Goal: Navigation & Orientation: Find specific page/section

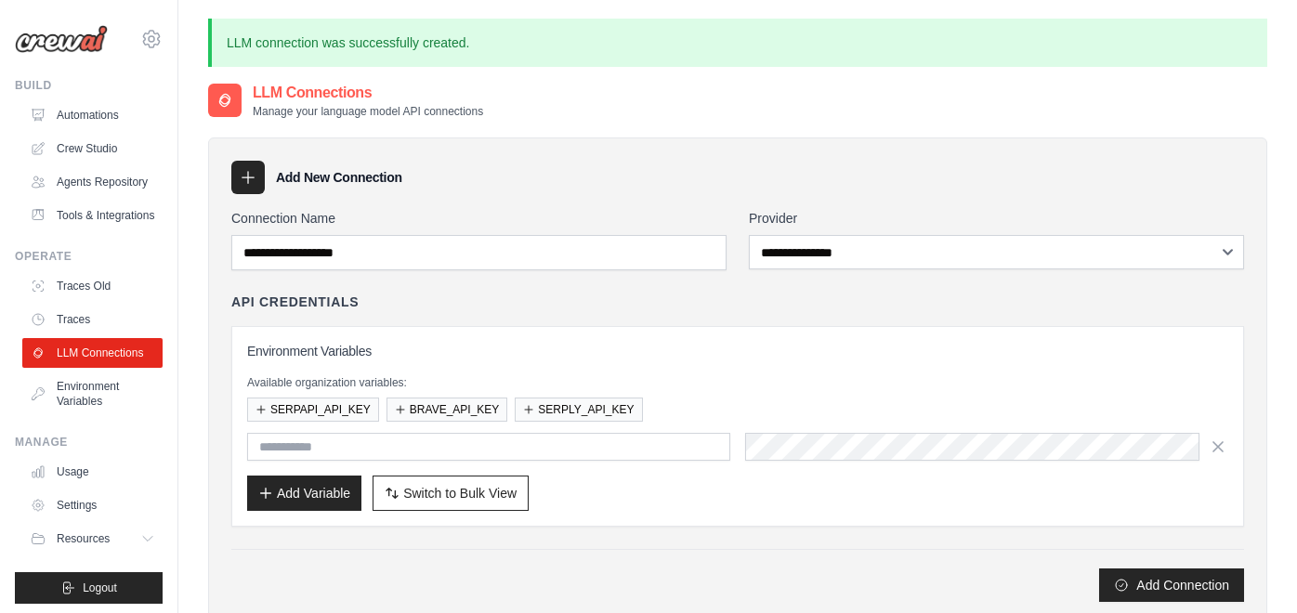
scroll to position [206, 0]
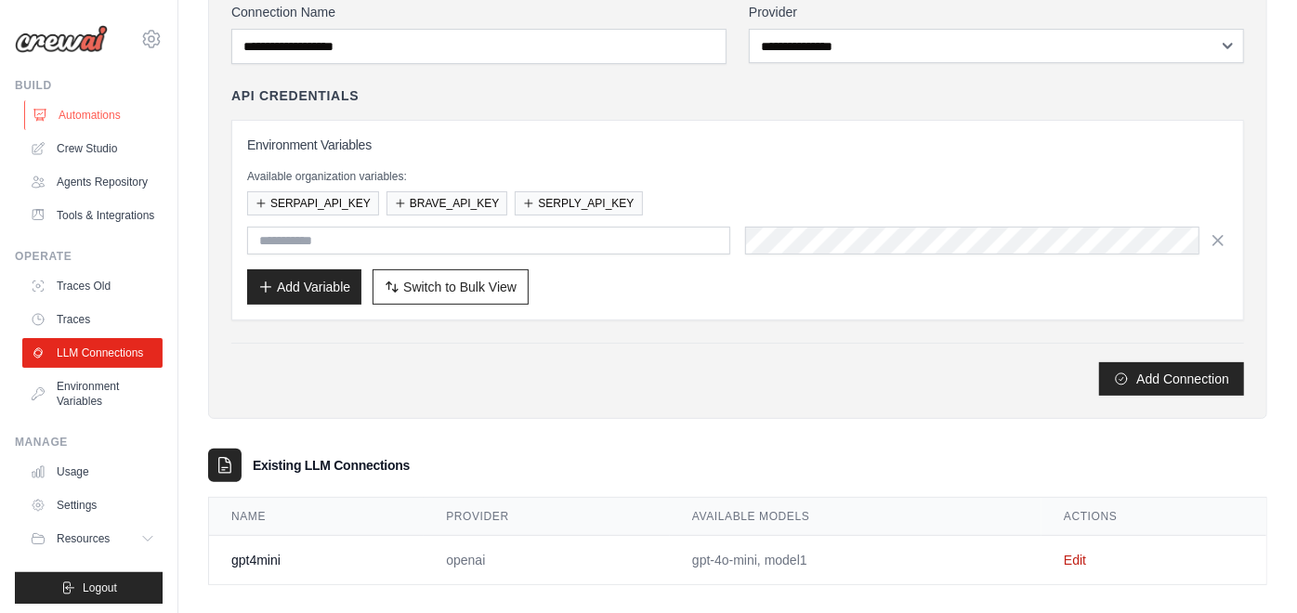
click at [85, 115] on link "Automations" at bounding box center [94, 115] width 140 height 30
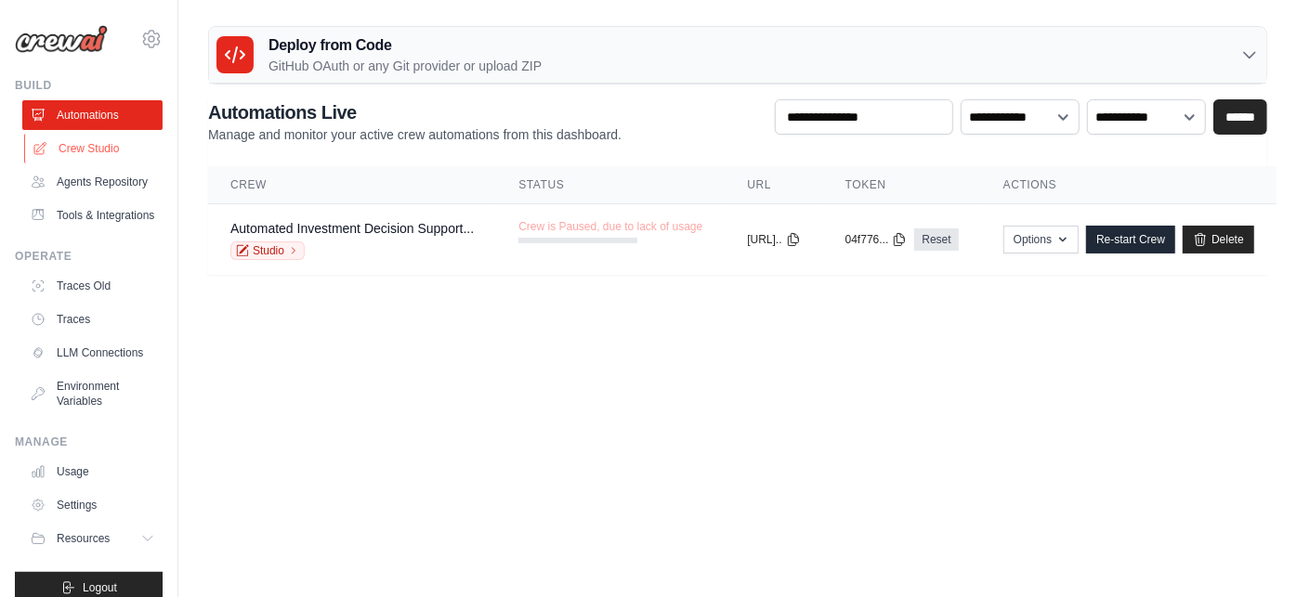
click at [93, 154] on link "Crew Studio" at bounding box center [94, 149] width 140 height 30
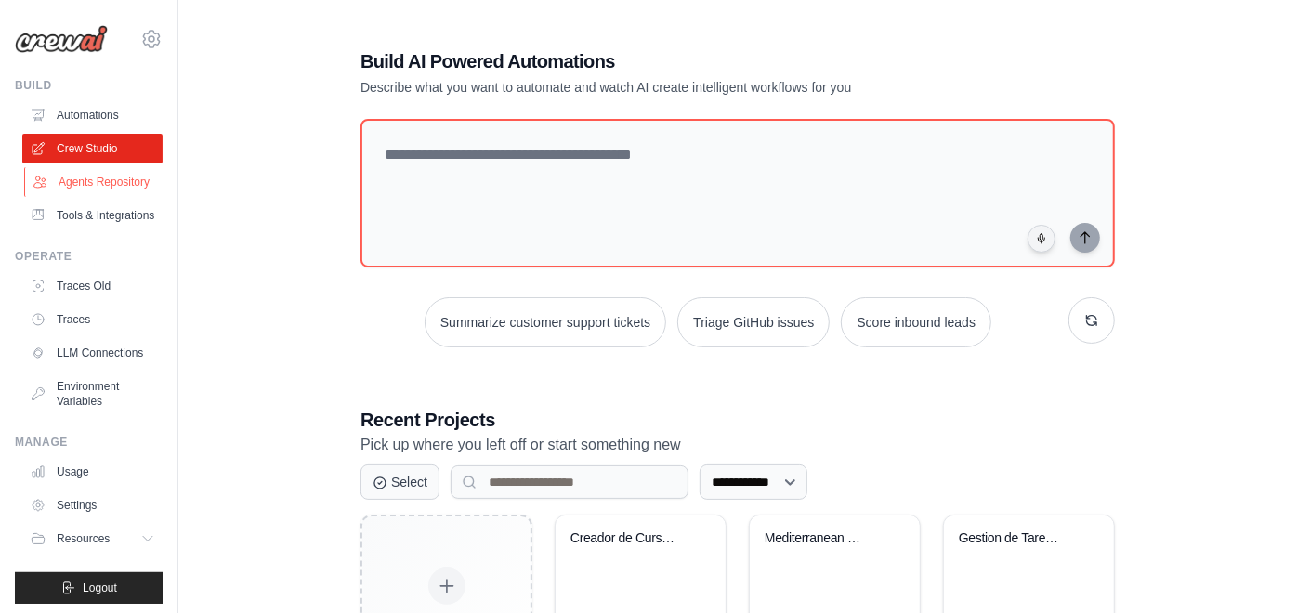
click at [109, 197] on link "Agents Repository" at bounding box center [94, 182] width 140 height 30
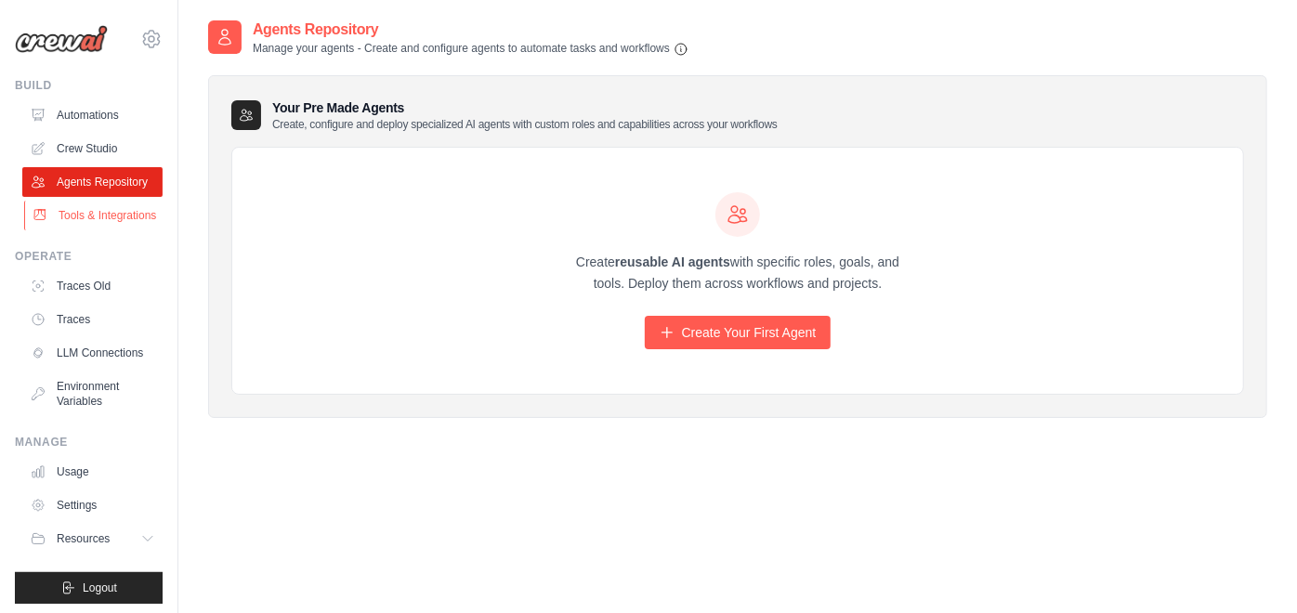
click at [119, 230] on link "Tools & Integrations" at bounding box center [94, 216] width 140 height 30
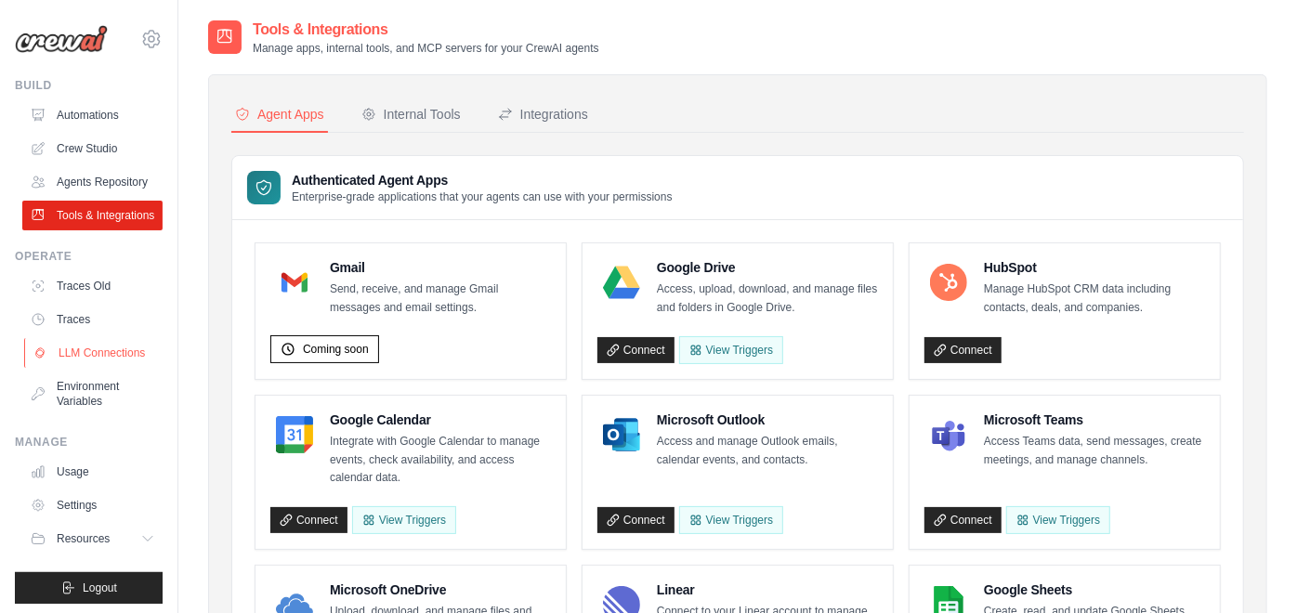
click at [103, 368] on link "LLM Connections" at bounding box center [94, 353] width 140 height 30
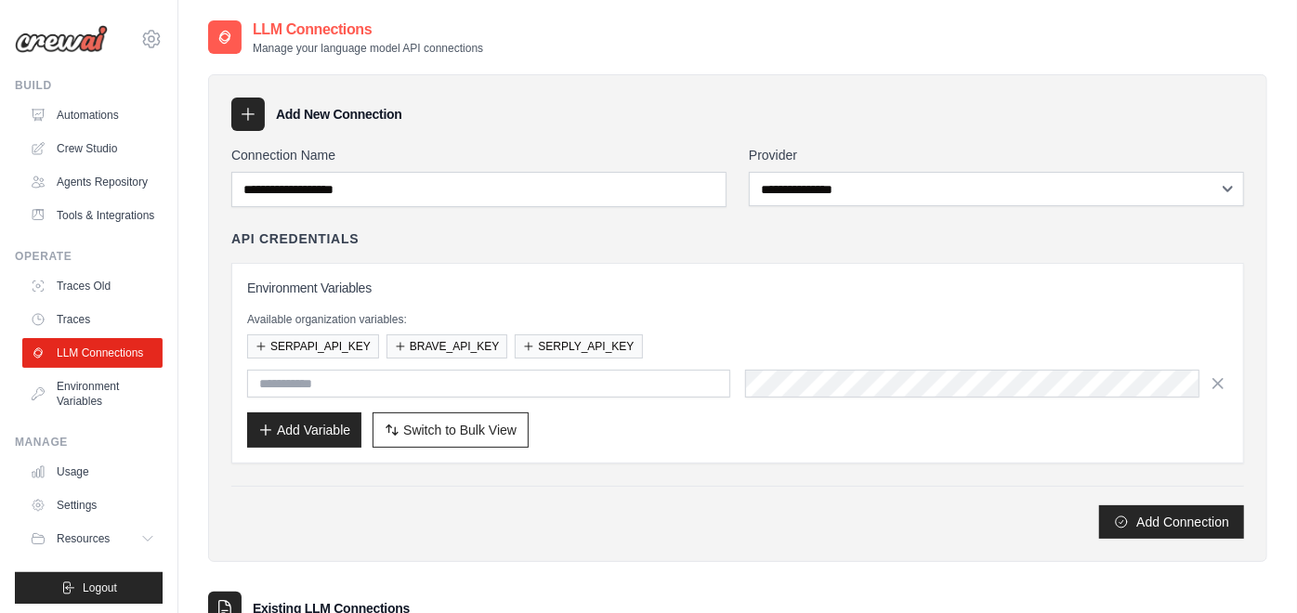
scroll to position [159, 0]
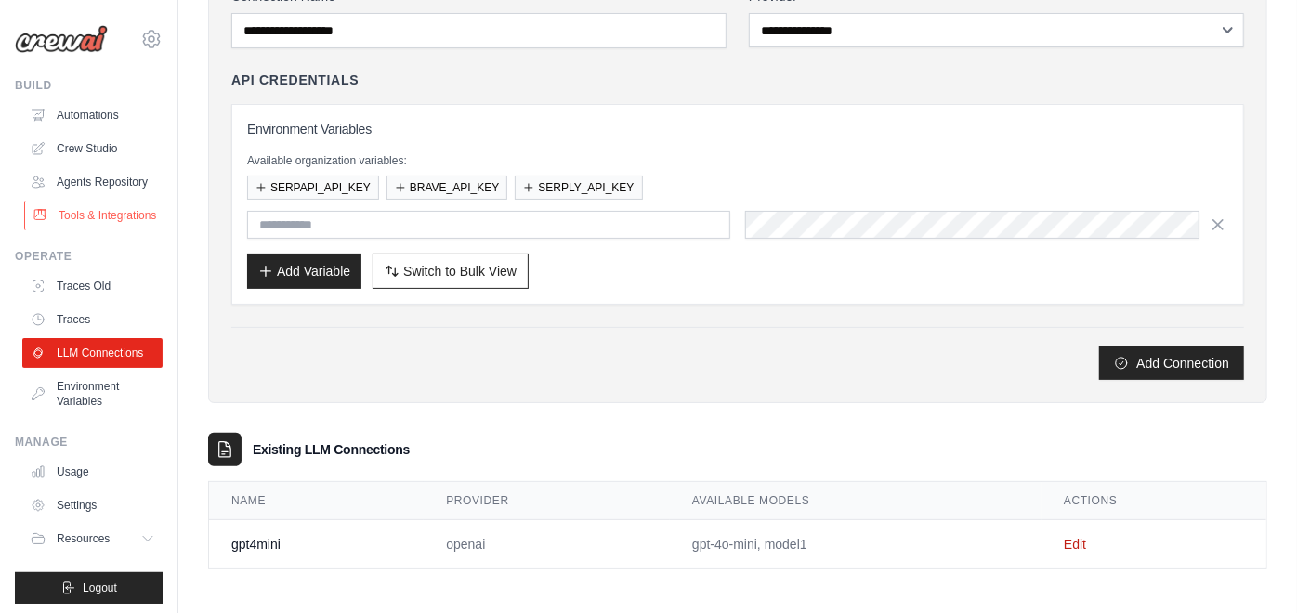
click at [100, 230] on link "Tools & Integrations" at bounding box center [94, 216] width 140 height 30
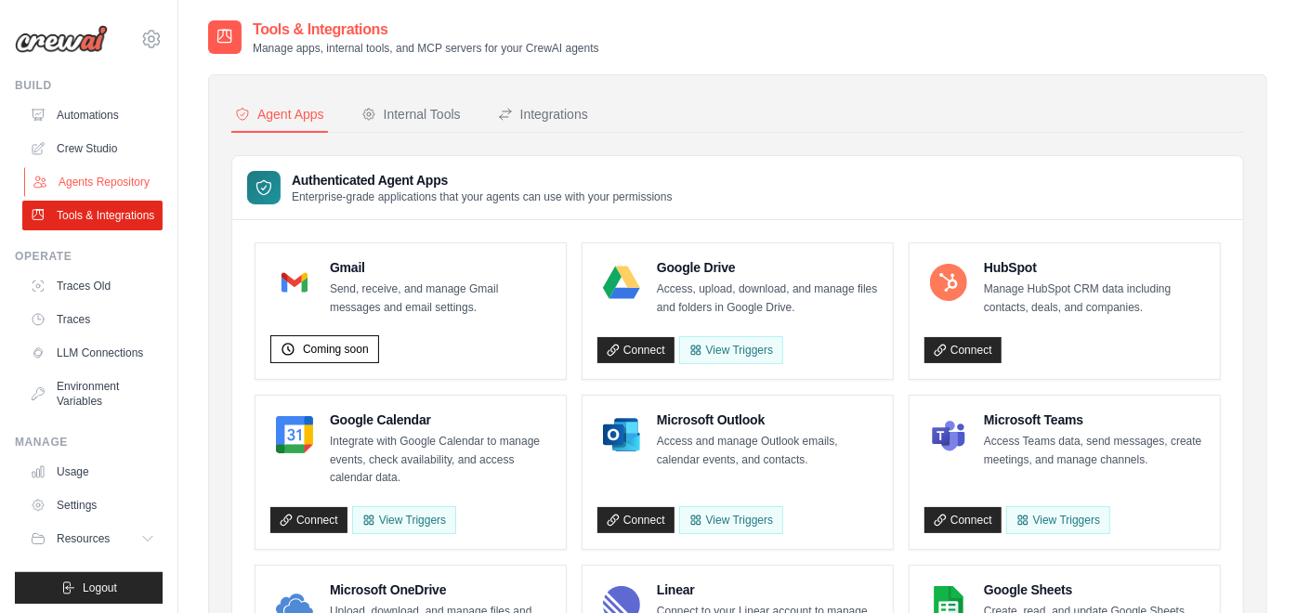
click at [103, 197] on link "Agents Repository" at bounding box center [94, 182] width 140 height 30
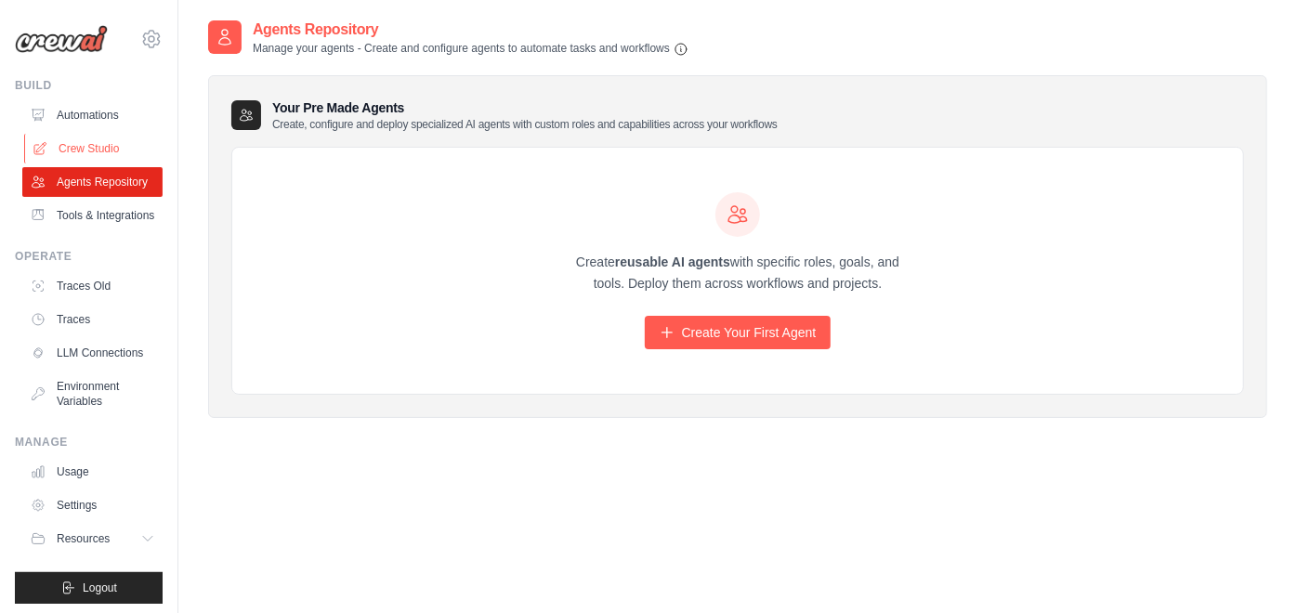
click at [117, 140] on link "Crew Studio" at bounding box center [94, 149] width 140 height 30
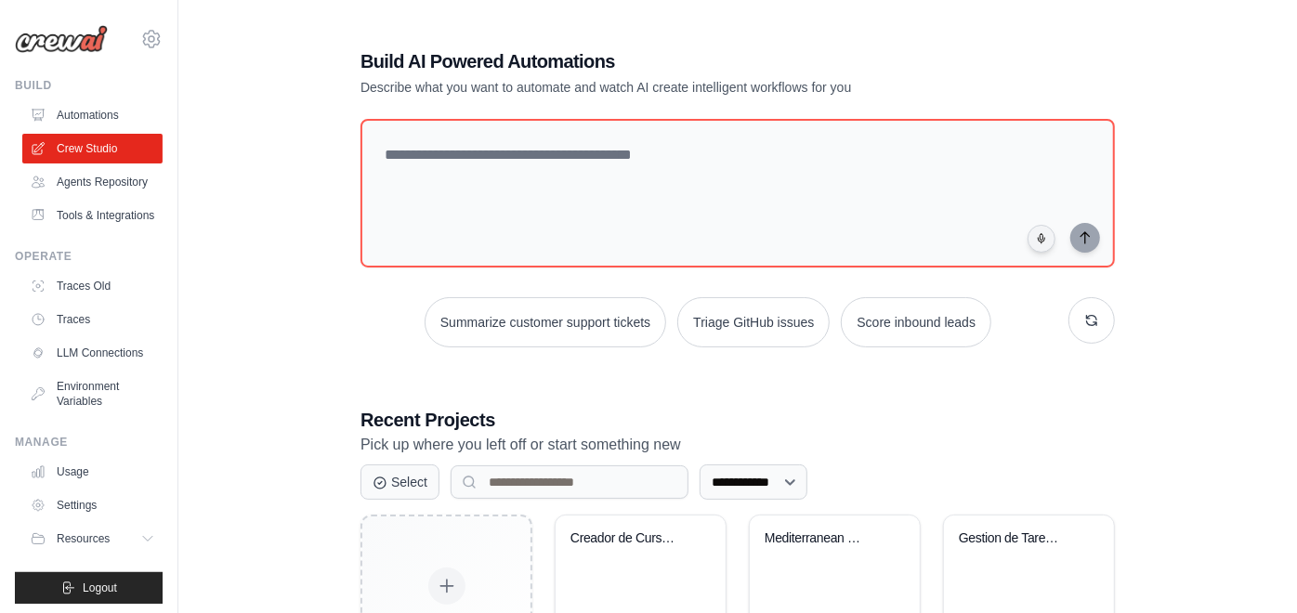
scroll to position [319, 0]
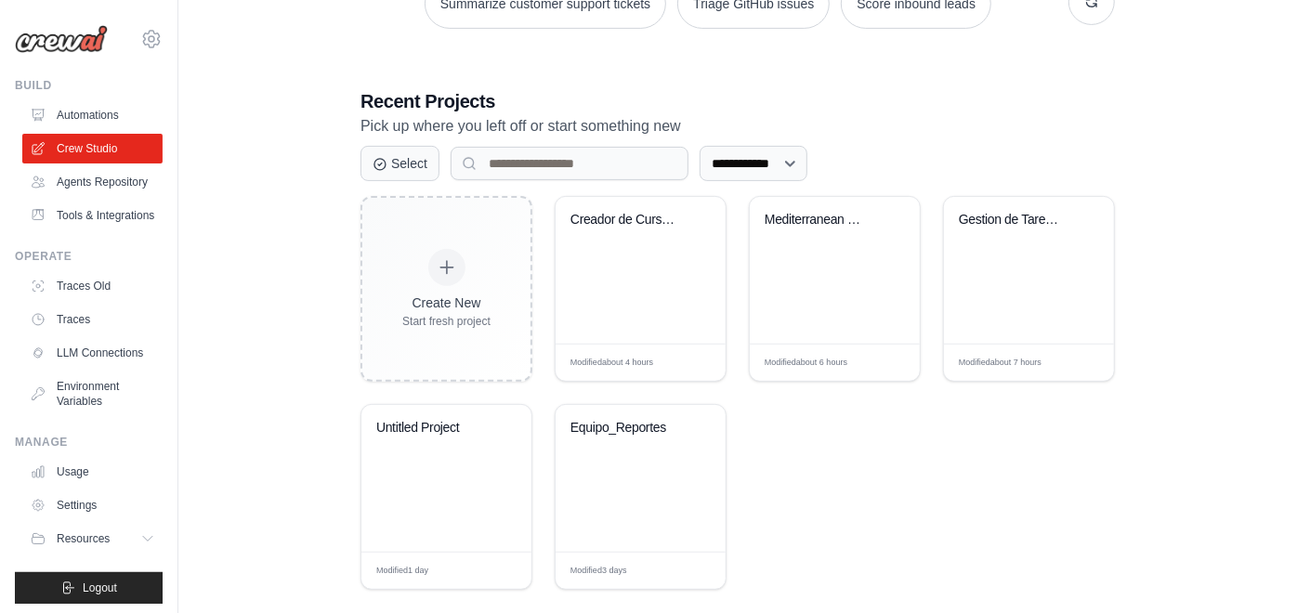
drag, startPoint x: 679, startPoint y: 294, endPoint x: 875, endPoint y: 92, distance: 281.8
click at [875, 92] on h3 "Recent Projects" at bounding box center [737, 101] width 754 height 26
click at [409, 167] on button "Select" at bounding box center [399, 162] width 79 height 35
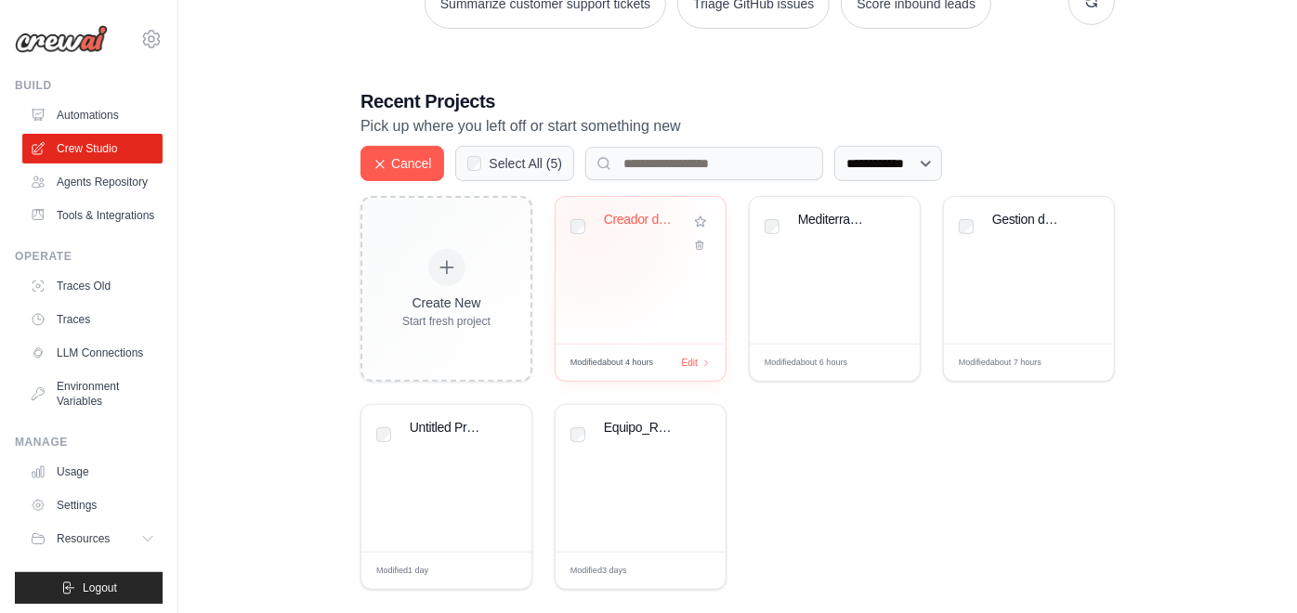
click at [592, 223] on div "Creador de Cursos Personalizado con..." at bounding box center [640, 233] width 140 height 43
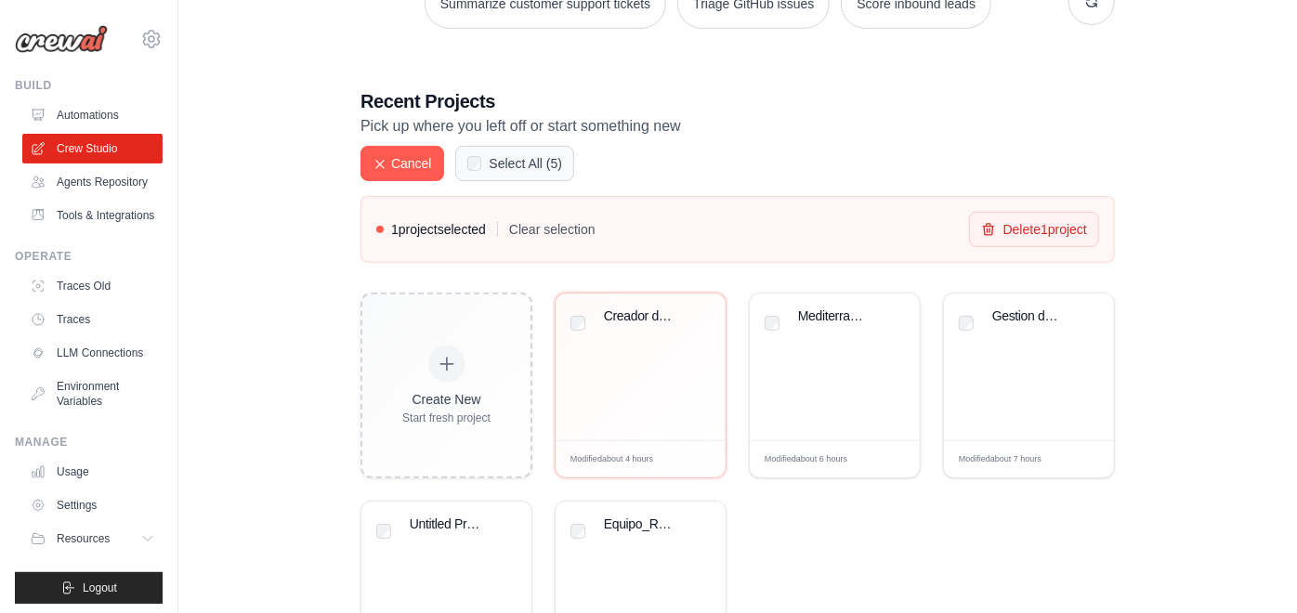
click at [683, 168] on div "Cancel Select All ( 5 )" at bounding box center [737, 163] width 754 height 35
click at [395, 164] on button "Cancel" at bounding box center [402, 162] width 84 height 35
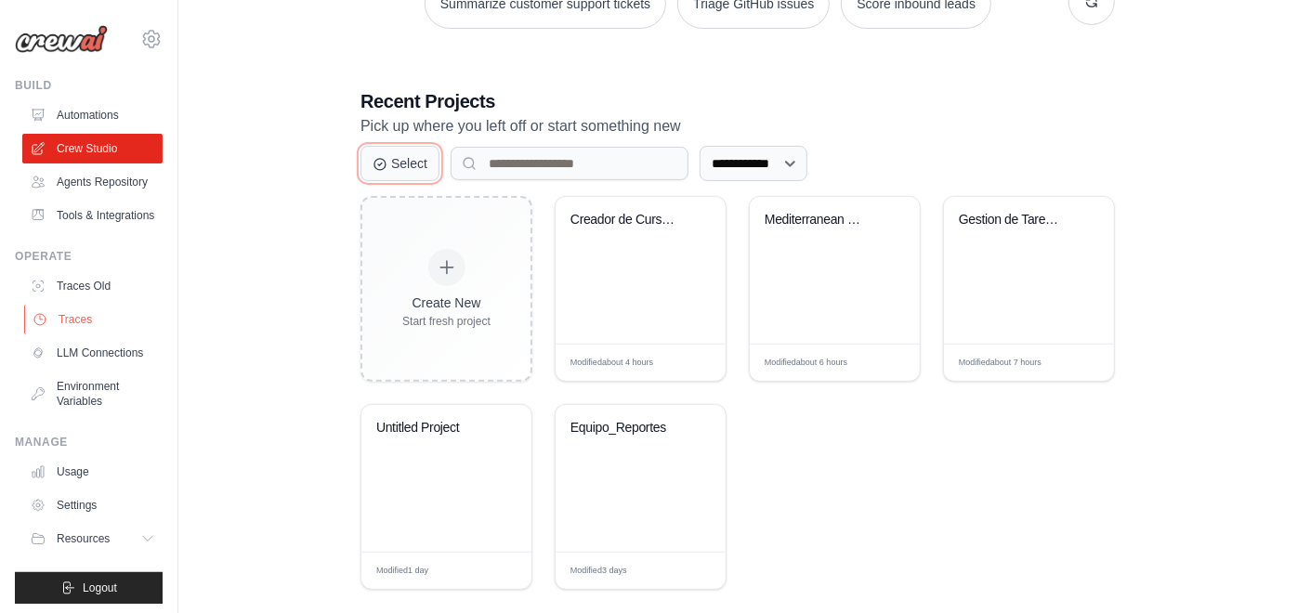
scroll to position [49, 0]
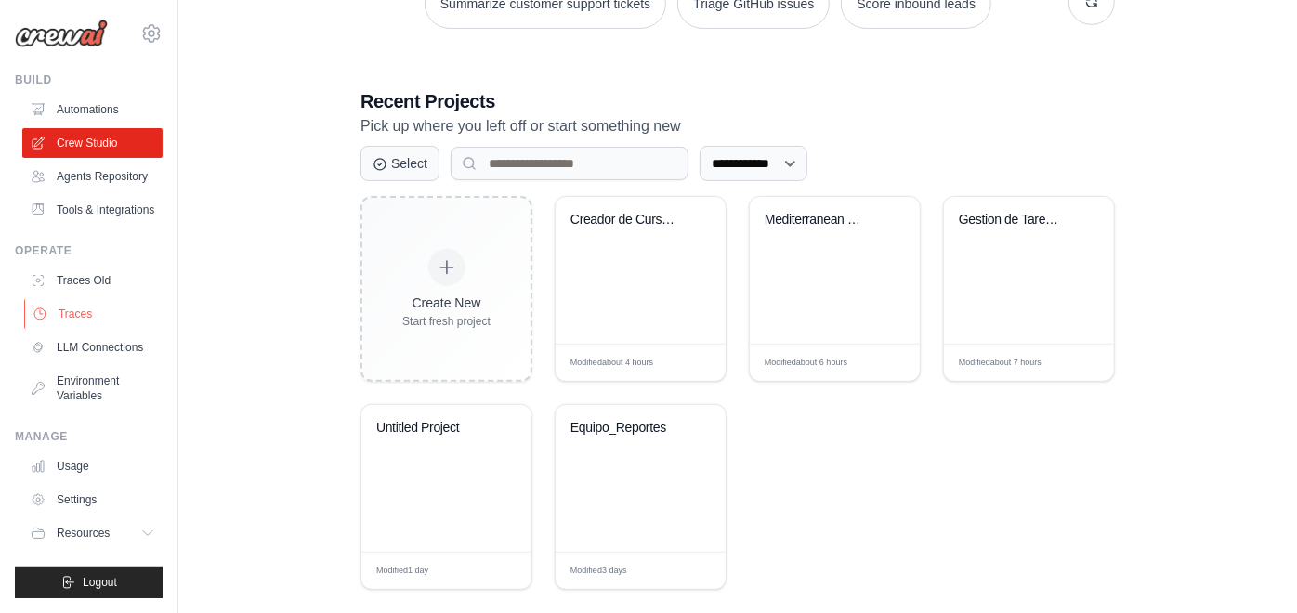
click at [108, 299] on link "Traces" at bounding box center [94, 314] width 140 height 30
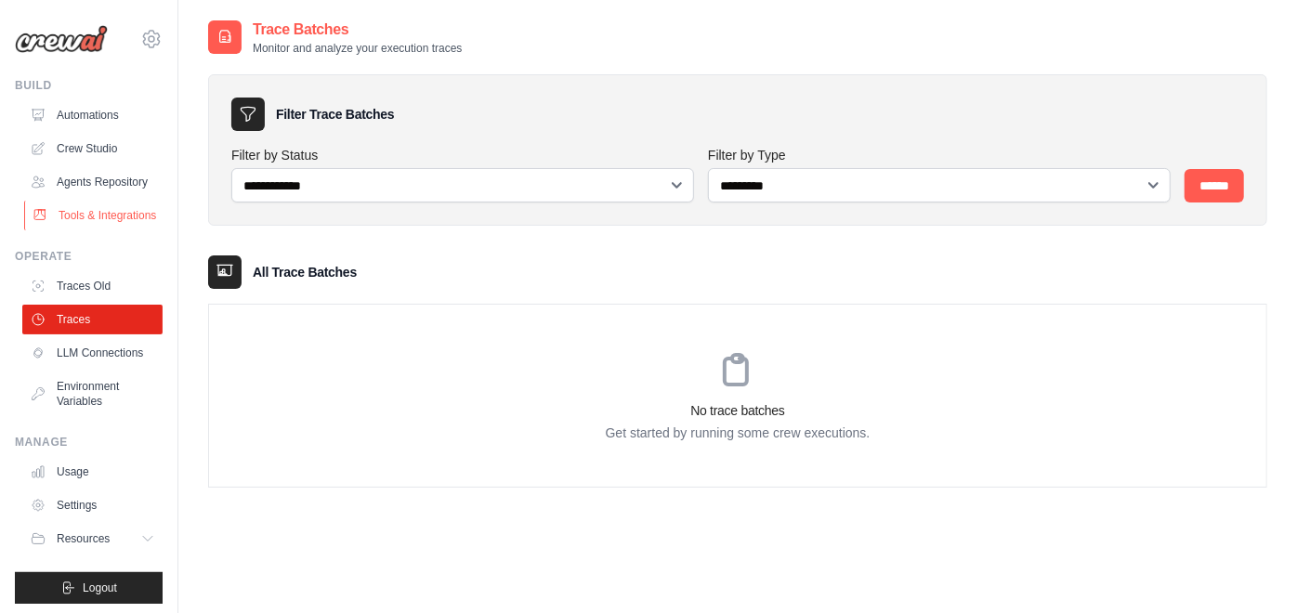
click at [95, 230] on link "Tools & Integrations" at bounding box center [94, 216] width 140 height 30
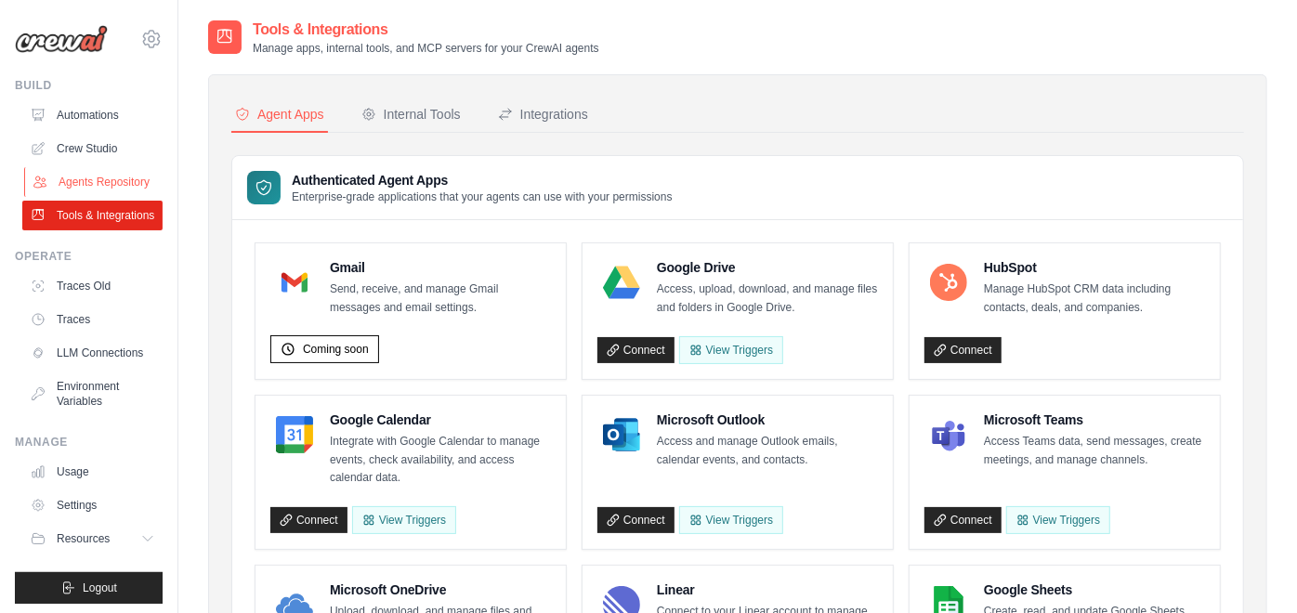
click at [90, 197] on link "Agents Repository" at bounding box center [94, 182] width 140 height 30
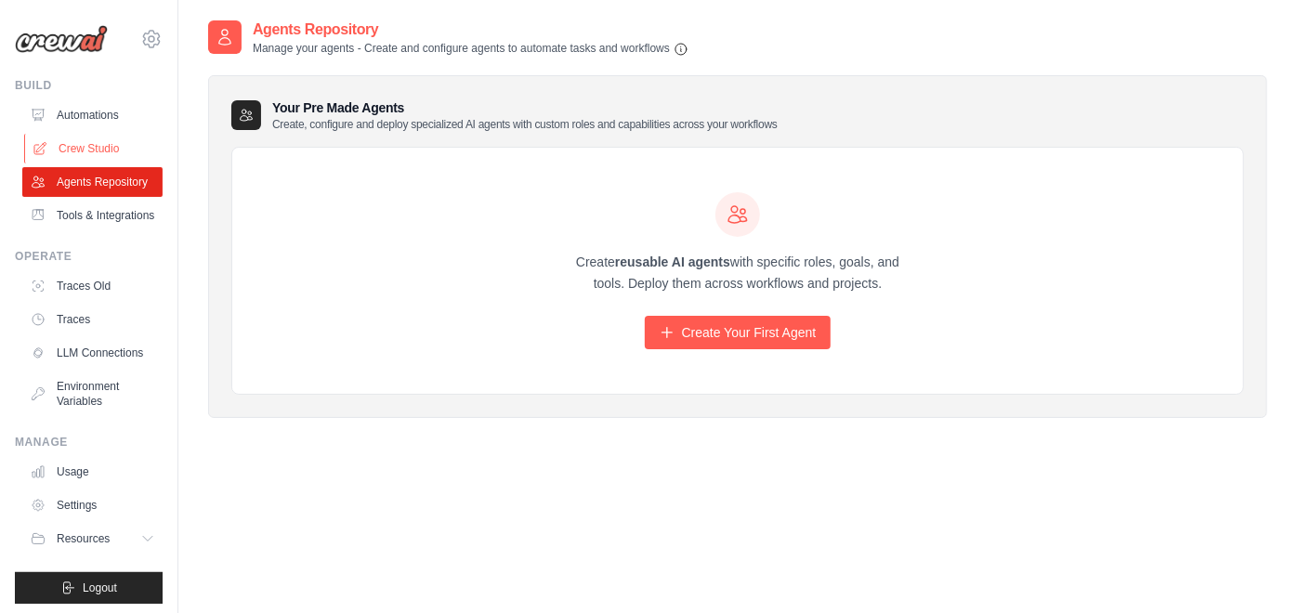
click at [107, 149] on link "Crew Studio" at bounding box center [94, 149] width 140 height 30
